Goal: Task Accomplishment & Management: Manage account settings

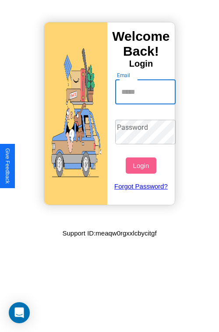
click at [146, 92] on input "Email" at bounding box center [145, 92] width 61 height 25
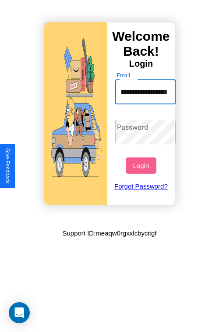
scroll to position [0, 43]
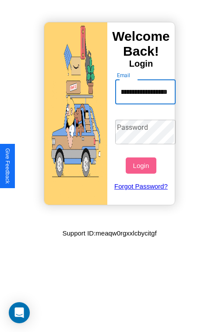
type input "**********"
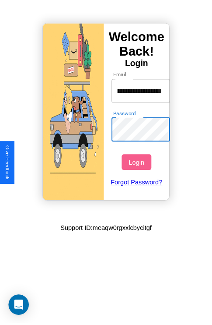
scroll to position [0, 0]
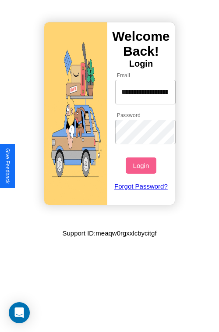
click at [142, 165] on button "Login" at bounding box center [141, 165] width 30 height 16
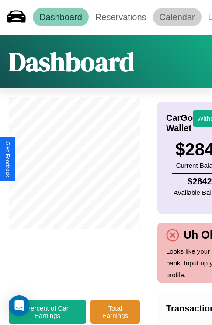
click at [177, 17] on link "Calendar" at bounding box center [177, 17] width 49 height 18
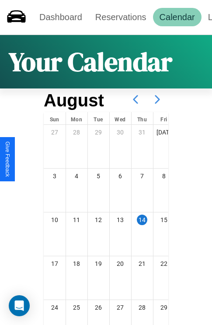
click at [158, 99] on icon at bounding box center [158, 99] width 22 height 22
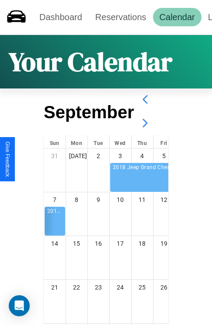
click at [145, 123] on icon at bounding box center [145, 123] width 22 height 22
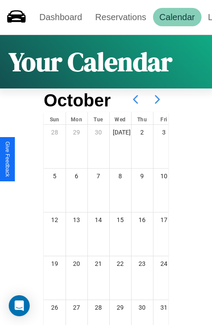
click at [158, 99] on icon at bounding box center [158, 99] width 22 height 22
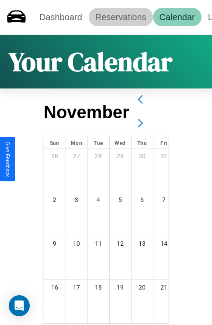
click at [121, 17] on link "Reservations" at bounding box center [121, 17] width 64 height 18
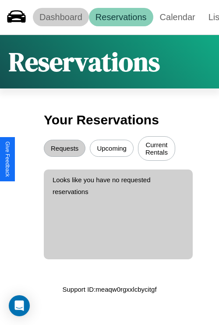
click at [60, 17] on link "Dashboard" at bounding box center [61, 17] width 56 height 18
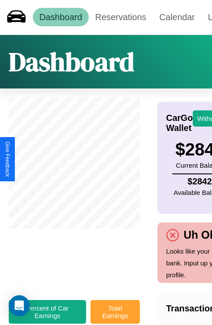
click at [115, 316] on button "Total Earnings" at bounding box center [115, 312] width 49 height 24
